Goal: Check status: Check status

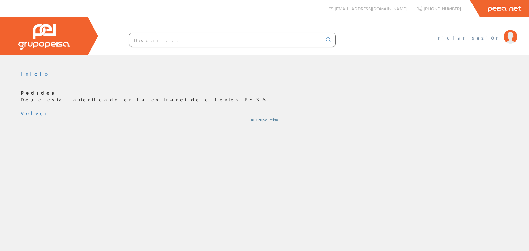
click at [480, 36] on span "Iniciar sesión" at bounding box center [466, 37] width 67 height 7
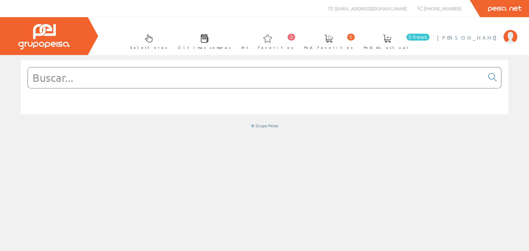
click at [459, 33] on link "[PERSON_NAME]" at bounding box center [477, 32] width 80 height 7
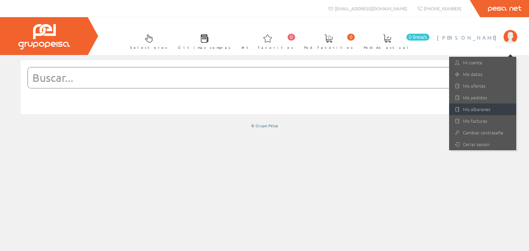
click at [476, 109] on link "Mis albaranes" at bounding box center [482, 110] width 67 height 12
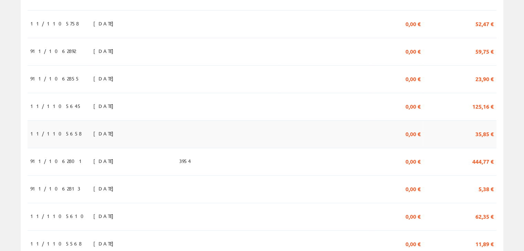
scroll to position [241, 0]
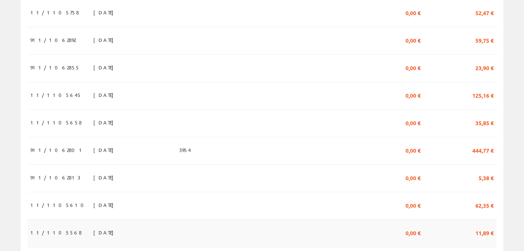
click at [94, 220] on td "18/09/2025" at bounding box center [134, 234] width 86 height 28
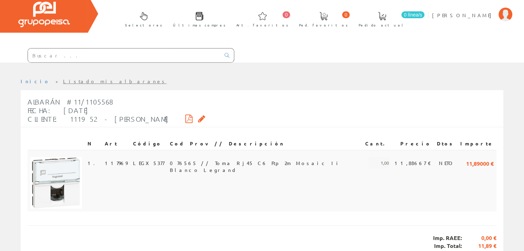
scroll to position [52, 0]
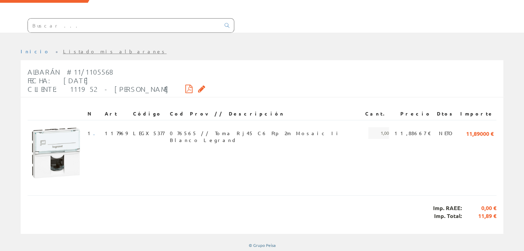
click at [193, 87] on icon at bounding box center [188, 88] width 7 height 5
drag, startPoint x: 209, startPoint y: 85, endPoint x: 216, endPoint y: 86, distance: 6.4
click at [205, 86] on icon at bounding box center [201, 88] width 7 height 5
